Goal: Task Accomplishment & Management: Manage account settings

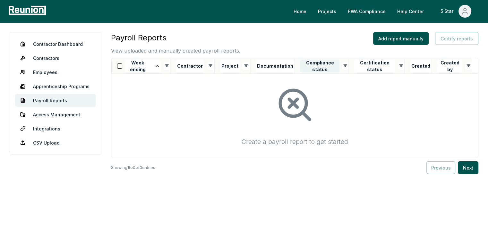
click at [325, 71] on button "Compliance status" at bounding box center [319, 66] width 39 height 13
click at [49, 72] on link "Employees" at bounding box center [55, 72] width 81 height 13
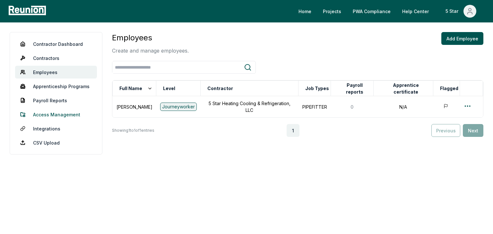
click at [59, 113] on link "Access Management" at bounding box center [56, 114] width 82 height 13
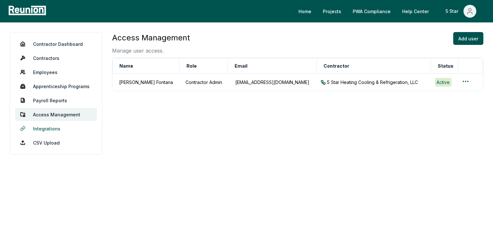
click at [53, 129] on link "Integrations" at bounding box center [56, 128] width 82 height 13
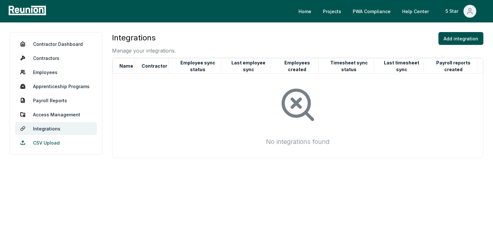
click at [37, 142] on link "CSV Upload" at bounding box center [56, 142] width 82 height 13
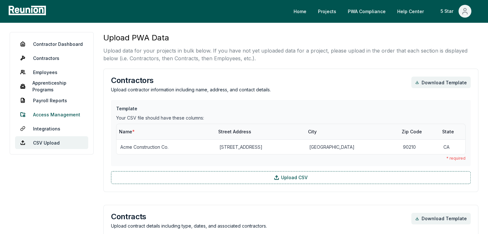
click at [59, 111] on link "Access Management" at bounding box center [51, 114] width 73 height 13
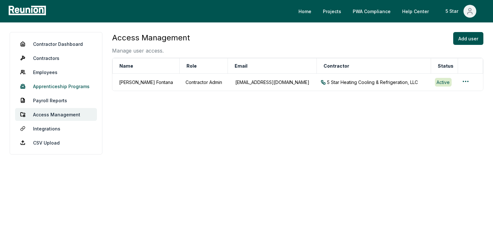
click at [56, 87] on link "Apprenticeship Programs" at bounding box center [56, 86] width 82 height 13
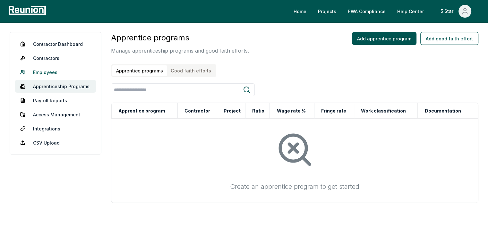
click at [47, 71] on link "Employees" at bounding box center [55, 72] width 81 height 13
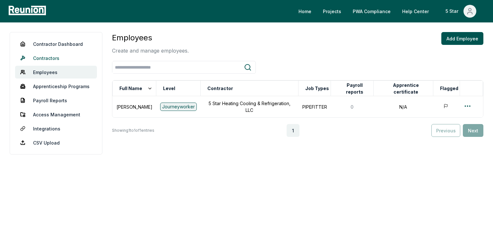
click at [50, 59] on link "Contractors" at bounding box center [56, 58] width 82 height 13
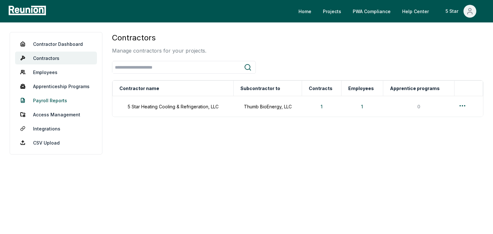
click at [58, 98] on link "Payroll Reports" at bounding box center [56, 100] width 82 height 13
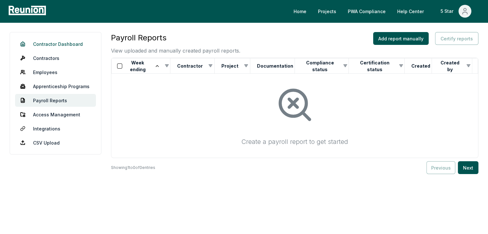
click at [65, 45] on link "Contractor Dashboard" at bounding box center [55, 44] width 81 height 13
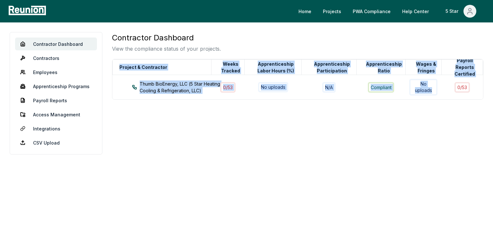
drag, startPoint x: 420, startPoint y: 98, endPoint x: 235, endPoint y: 114, distance: 184.9
click at [236, 114] on div "Contractor Dashboard View the compliance status of your projects. Project & Con…" at bounding box center [297, 93] width 371 height 123
click at [235, 121] on div "Contractor Dashboard View the compliance status of your projects. Project & Con…" at bounding box center [297, 93] width 371 height 123
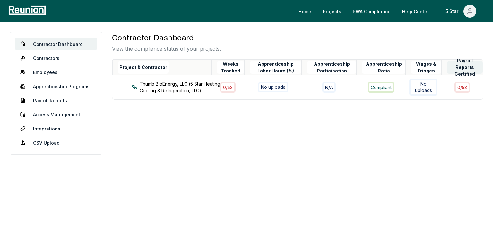
click at [458, 72] on button "Payroll Reports Certified" at bounding box center [465, 67] width 36 height 13
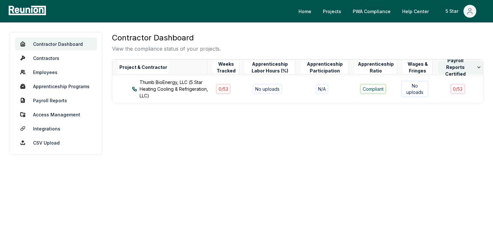
click at [477, 65] on icon at bounding box center [478, 67] width 5 height 5
click at [477, 68] on icon at bounding box center [478, 67] width 5 height 5
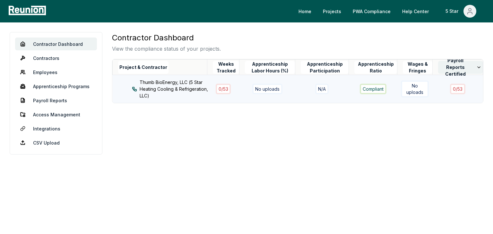
click at [275, 87] on div "No uploads" at bounding box center [267, 89] width 30 height 10
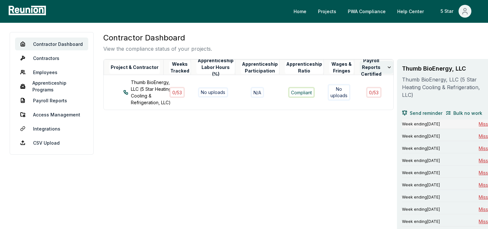
click at [479, 123] on span "Missing" at bounding box center [487, 124] width 16 height 7
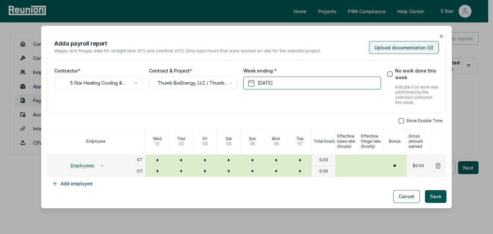
click at [393, 45] on button "Upload documentation ( 0 )" at bounding box center [404, 47] width 70 height 13
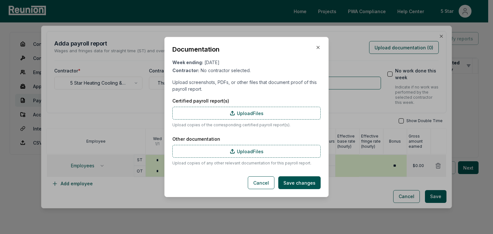
click at [319, 44] on div "Documentation Week ending: [DATE] Contractor: No contractor selected. Upload sc…" at bounding box center [246, 117] width 164 height 160
click at [319, 46] on icon "button" at bounding box center [317, 47] width 5 height 5
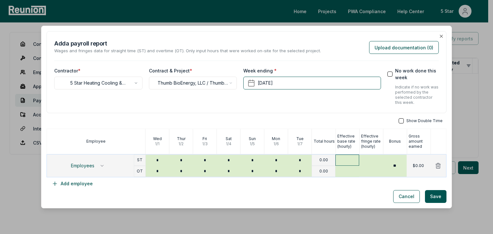
click at [335, 159] on input "text" at bounding box center [347, 160] width 24 height 11
click at [323, 160] on p "0.00" at bounding box center [323, 159] width 9 height 5
click at [438, 34] on icon "button" at bounding box center [440, 36] width 5 height 5
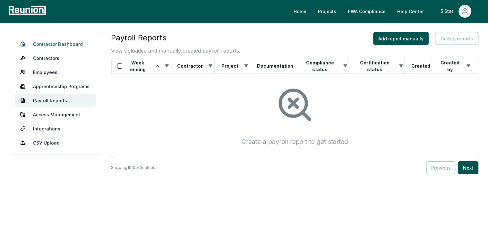
click at [66, 44] on link "Contractor Dashboard" at bounding box center [55, 44] width 81 height 13
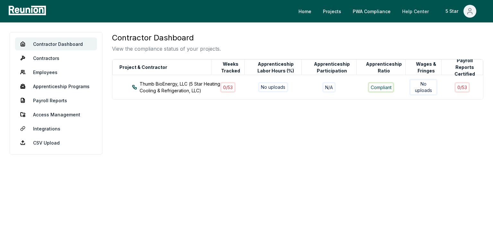
click at [420, 12] on link "Help Center" at bounding box center [415, 11] width 37 height 13
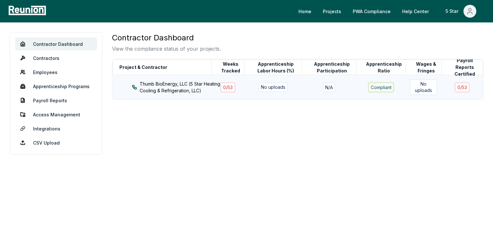
click at [168, 88] on div "Thumb BioEnergy, LLC (5 Star Heating Cooling & Refrigeration, LLC)" at bounding box center [177, 87] width 91 height 13
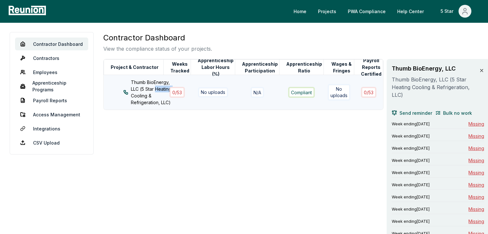
click at [168, 88] on div "Thumb BioEnergy, LLC (5 Star Heating Cooling & Refrigeration, LLC)" at bounding box center [149, 92] width 52 height 27
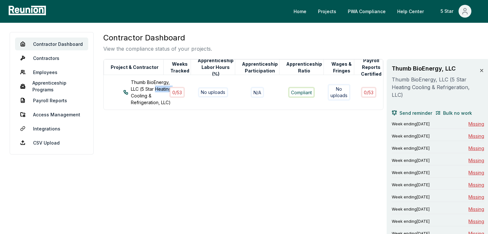
click at [480, 70] on icon at bounding box center [481, 70] width 3 height 3
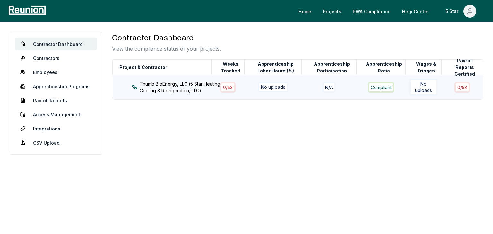
click at [182, 90] on div "Thumb BioEnergy, LLC (5 Star Heating Cooling & Refrigeration, LLC)" at bounding box center [177, 87] width 91 height 13
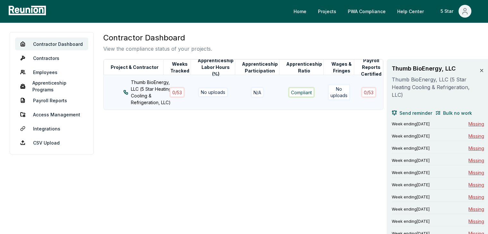
click at [327, 93] on div "No uploads" at bounding box center [338, 92] width 23 height 17
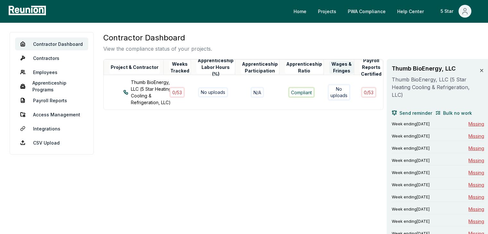
click at [332, 72] on button "Wages & Fringes" at bounding box center [341, 67] width 25 height 13
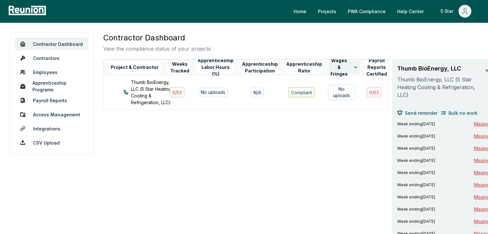
click at [353, 67] on icon at bounding box center [355, 67] width 5 height 5
click at [448, 115] on span "Bulk no work" at bounding box center [462, 113] width 29 height 7
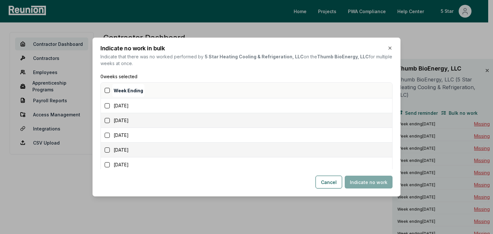
click at [108, 90] on button "button" at bounding box center [107, 90] width 5 height 5
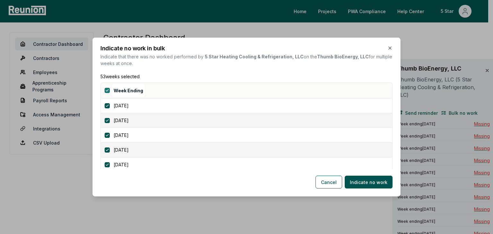
click at [106, 88] on button "button" at bounding box center [107, 90] width 5 height 5
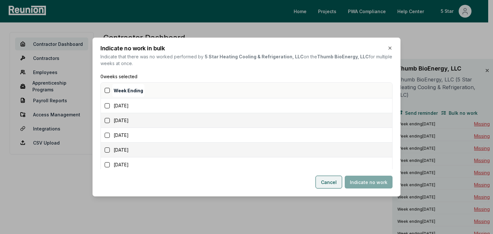
click at [327, 183] on button "Cancel" at bounding box center [328, 182] width 27 height 13
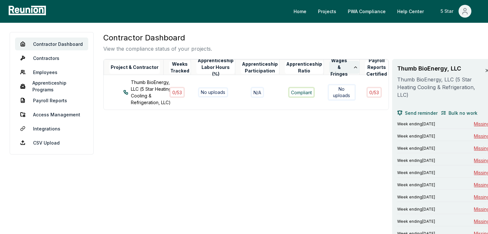
click at [447, 12] on div "5 Star" at bounding box center [447, 11] width 15 height 13
click at [451, 36] on p "My Account" at bounding box center [451, 35] width 25 height 8
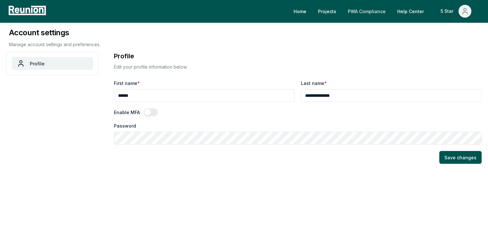
click at [374, 10] on link "PWA Compliance" at bounding box center [367, 11] width 48 height 13
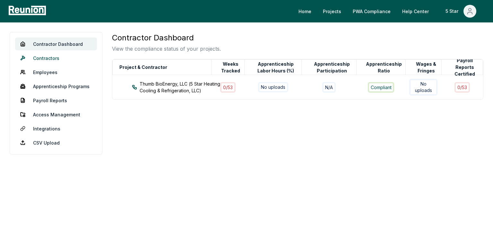
click at [64, 58] on link "Contractors" at bounding box center [56, 58] width 82 height 13
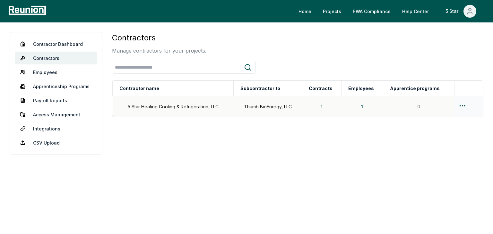
click at [146, 105] on td "5 Star Heating Cooling & Refrigeration, LLC" at bounding box center [173, 106] width 121 height 21
click at [178, 107] on td "5 Star Heating Cooling & Refrigeration, LLC" at bounding box center [173, 106] width 121 height 21
click at [280, 104] on div "Thumb BioEnergy, LLC" at bounding box center [267, 106] width 61 height 7
click at [462, 104] on html "Please visit us on your desktop We're working on making our marketplace mobile-…" at bounding box center [246, 117] width 493 height 234
click at [432, 130] on div "Edit" at bounding box center [456, 131] width 61 height 11
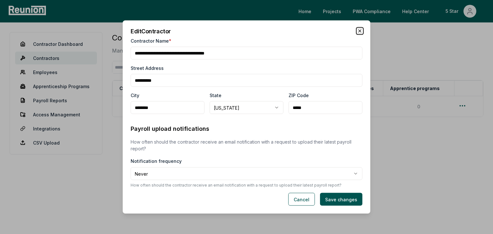
click at [357, 30] on icon "button" at bounding box center [359, 31] width 5 height 5
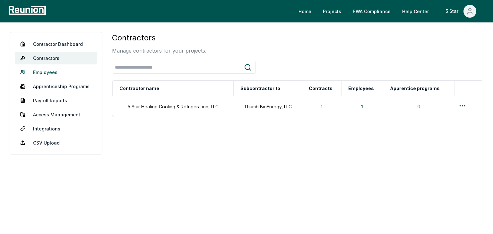
click at [38, 73] on link "Employees" at bounding box center [56, 72] width 82 height 13
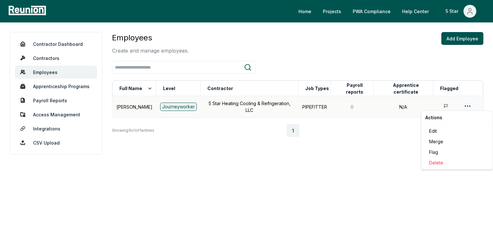
click at [468, 105] on html "Please visit us on your desktop We're working on making our marketplace mobile-…" at bounding box center [246, 117] width 493 height 234
click at [284, 203] on html "Please visit us on your desktop We're working on making our marketplace mobile-…" at bounding box center [246, 117] width 493 height 234
click at [59, 86] on link "Apprenticeship Programs" at bounding box center [56, 86] width 82 height 13
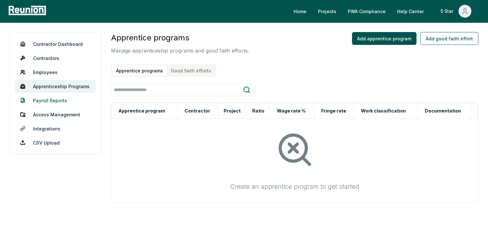
click at [61, 101] on link "Payroll Reports" at bounding box center [55, 100] width 81 height 13
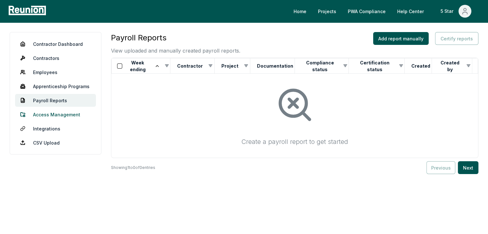
click at [57, 117] on link "Access Management" at bounding box center [55, 114] width 81 height 13
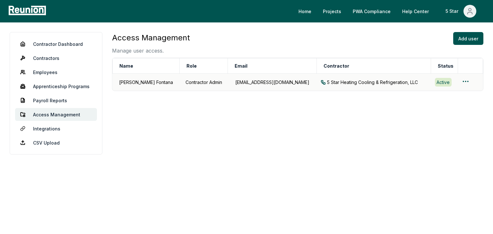
click at [270, 82] on div "[EMAIL_ADDRESS][DOMAIN_NAME]" at bounding box center [272, 82] width 81 height 7
click at [437, 81] on div "Active" at bounding box center [443, 82] width 17 height 8
click at [462, 80] on html "Please visit us on your desktop We're working on making our marketplace mobile-…" at bounding box center [246, 117] width 493 height 234
click at [444, 109] on div "Edit user" at bounding box center [456, 107] width 61 height 11
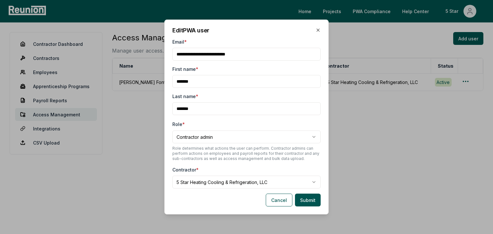
click at [312, 183] on body "**********" at bounding box center [246, 117] width 493 height 234
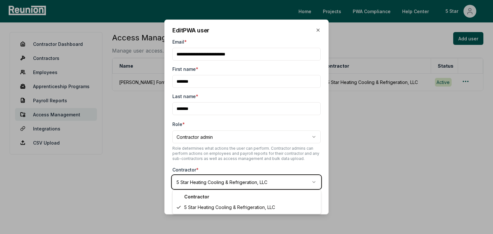
click at [362, 170] on div at bounding box center [246, 117] width 493 height 234
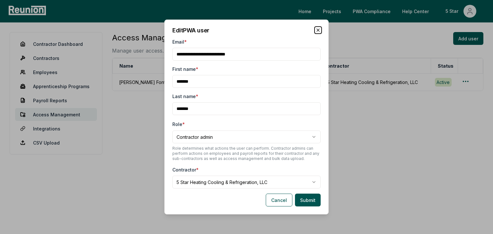
click at [317, 30] on icon "button" at bounding box center [318, 30] width 3 height 3
